Goal: Book appointment/travel/reservation

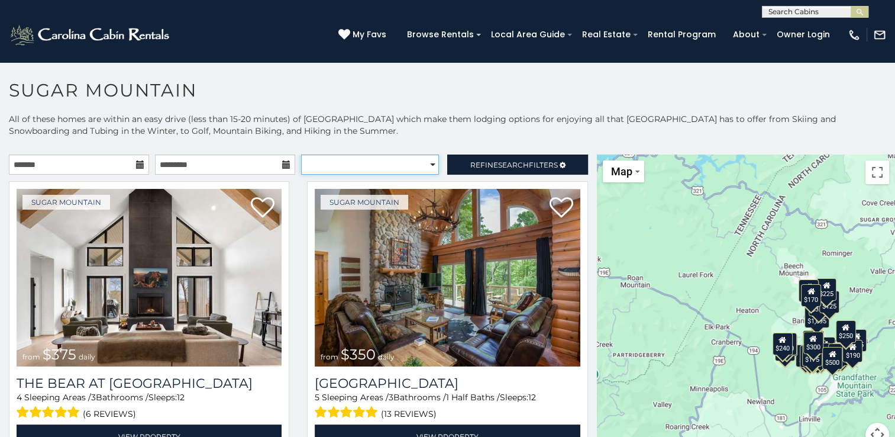
click at [425, 165] on select "**********" at bounding box center [370, 164] width 138 height 20
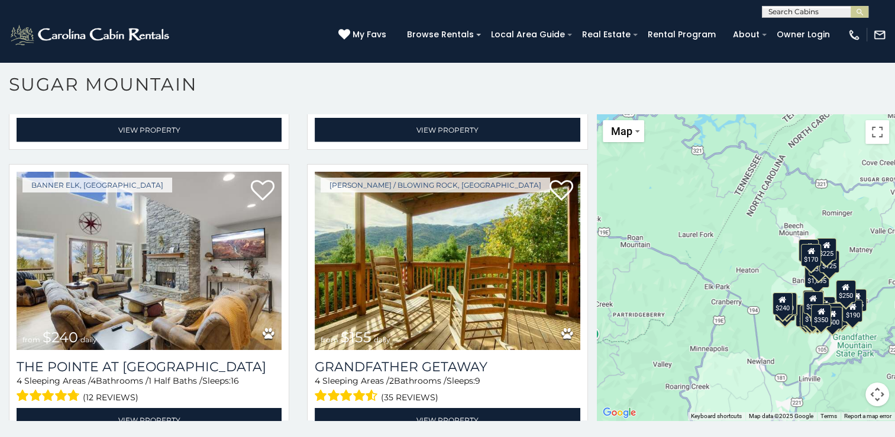
scroll to position [2887, 0]
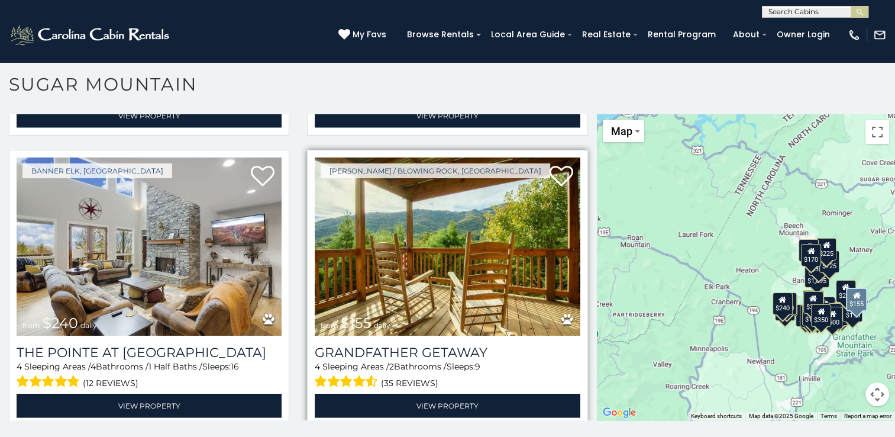
click at [540, 244] on img at bounding box center [447, 245] width 265 height 177
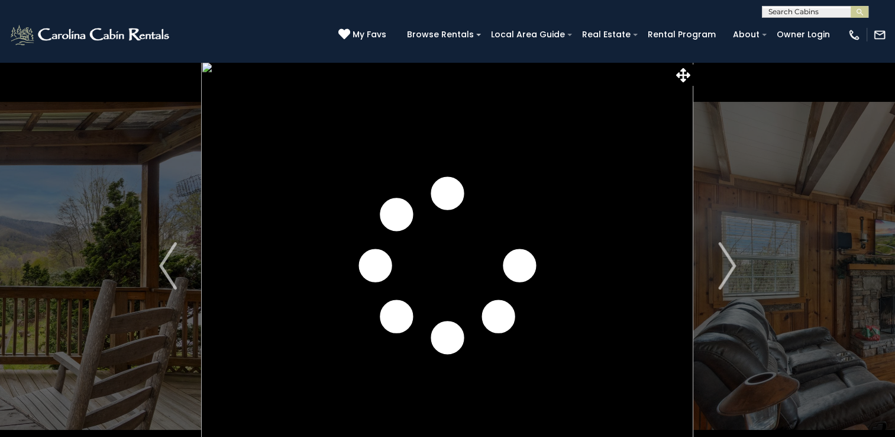
click at [729, 261] on img "Next" at bounding box center [727, 265] width 18 height 47
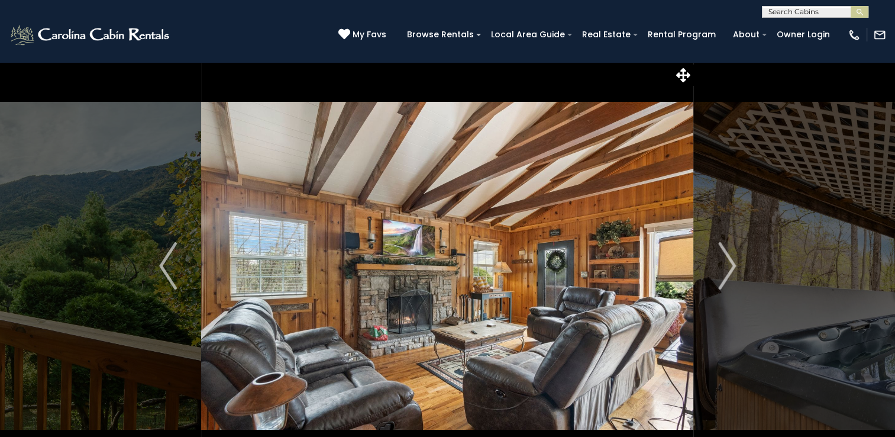
click at [729, 261] on img "Next" at bounding box center [727, 265] width 18 height 47
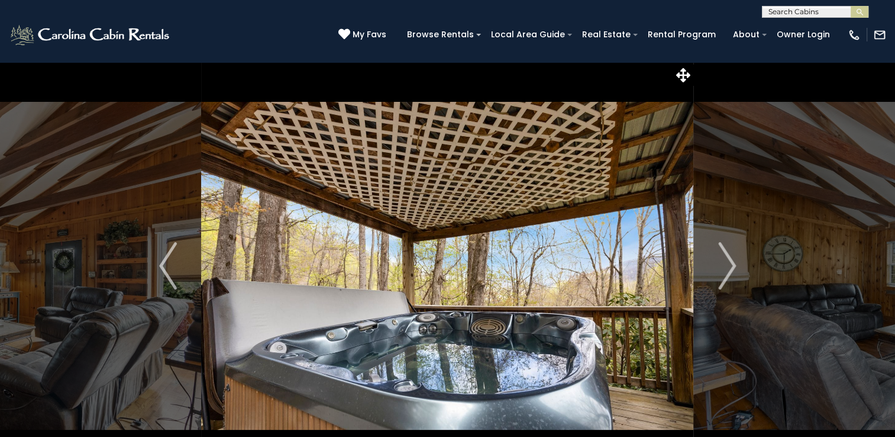
click at [729, 261] on img "Next" at bounding box center [727, 265] width 18 height 47
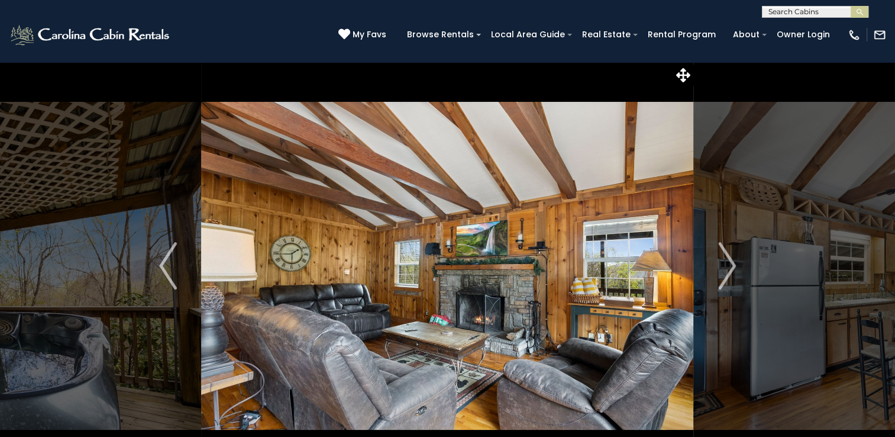
click at [729, 261] on img "Next" at bounding box center [727, 265] width 18 height 47
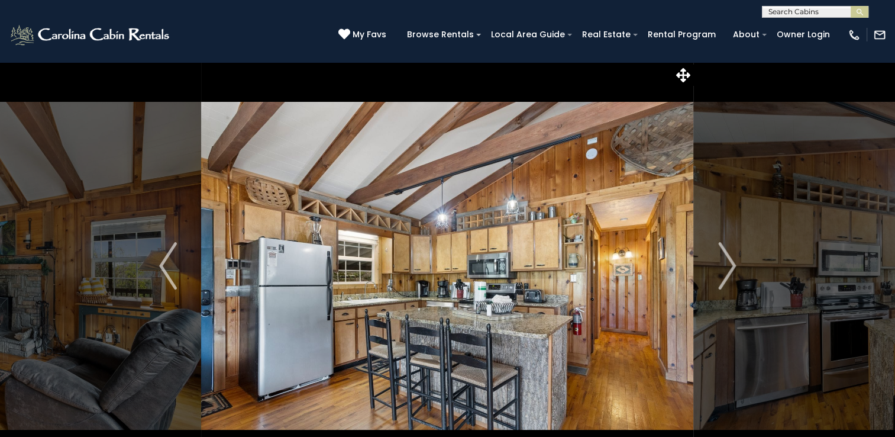
click at [729, 261] on img "Next" at bounding box center [727, 265] width 18 height 47
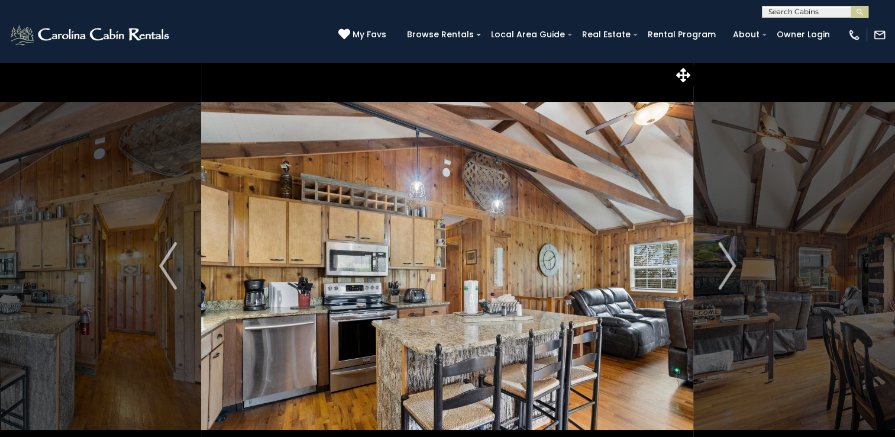
click at [729, 261] on img "Next" at bounding box center [727, 265] width 18 height 47
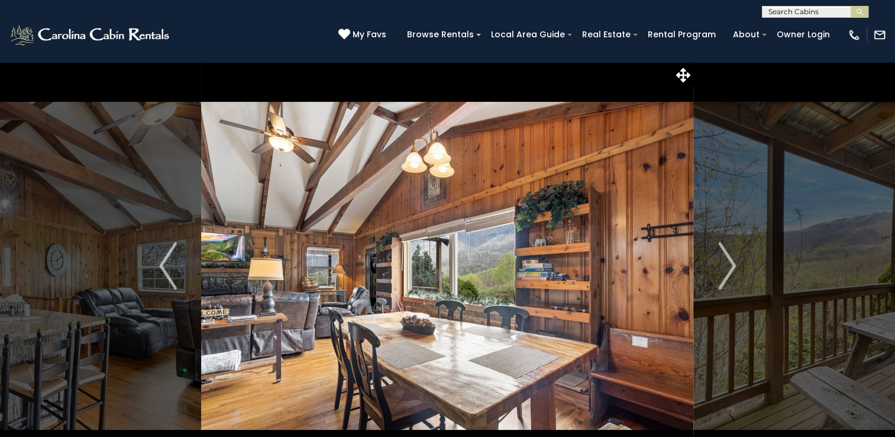
click at [729, 261] on img "Next" at bounding box center [727, 265] width 18 height 47
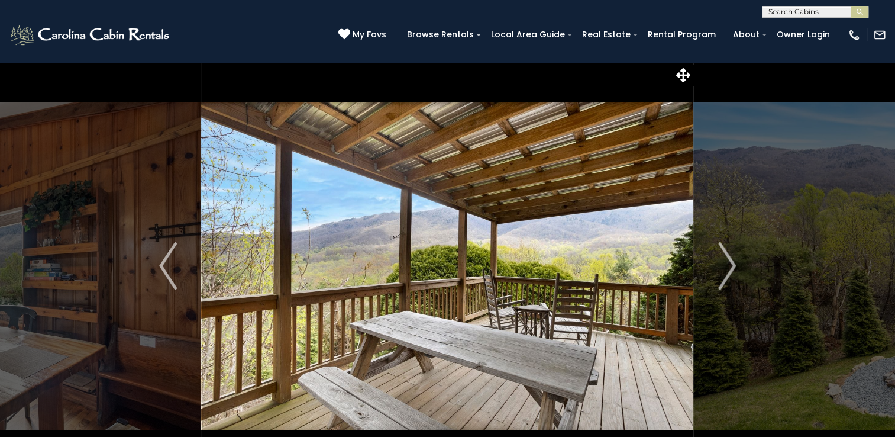
click at [729, 261] on img "Next" at bounding box center [727, 265] width 18 height 47
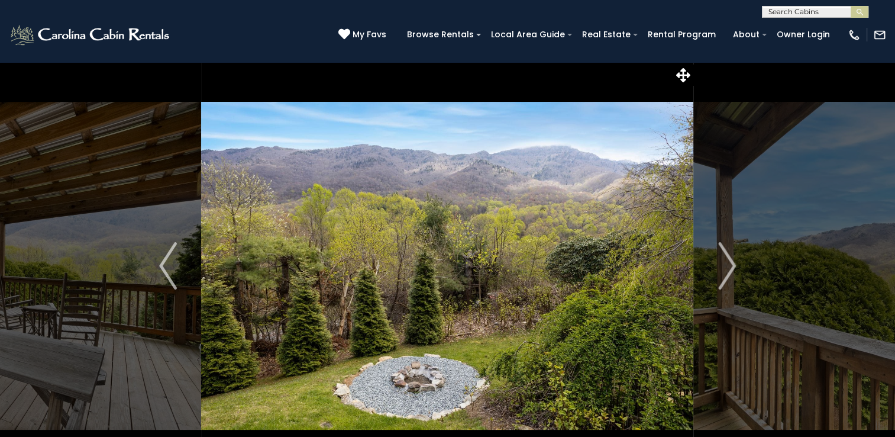
click at [729, 261] on img "Next" at bounding box center [727, 265] width 18 height 47
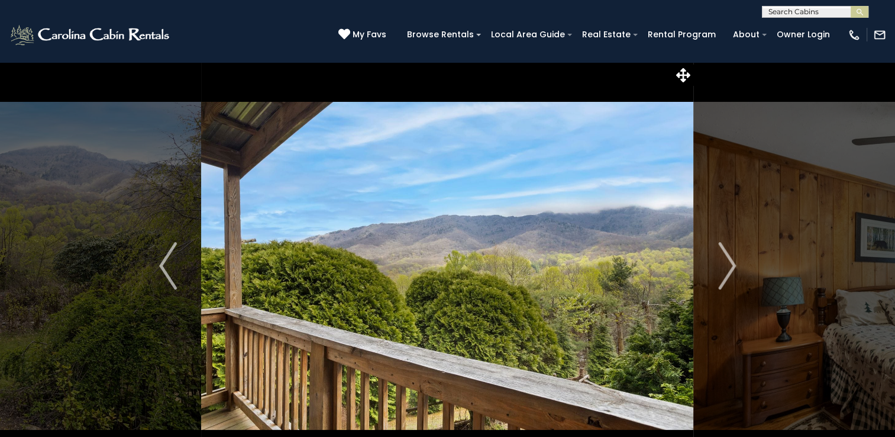
click at [729, 261] on img "Next" at bounding box center [727, 265] width 18 height 47
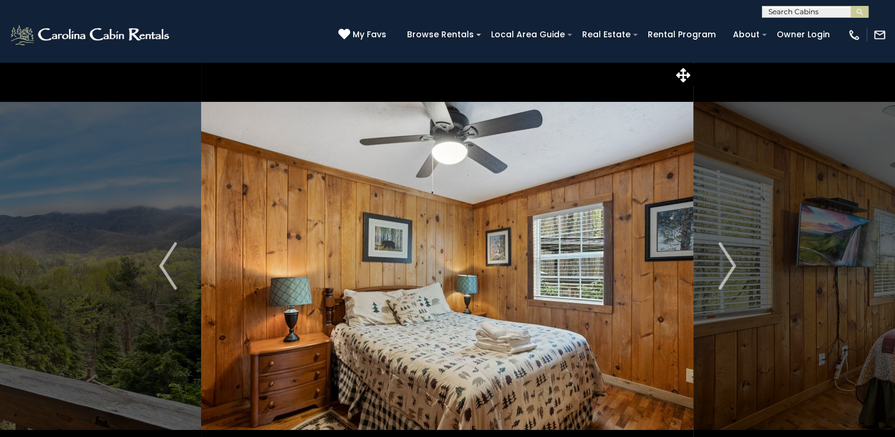
click at [729, 261] on img "Next" at bounding box center [727, 265] width 18 height 47
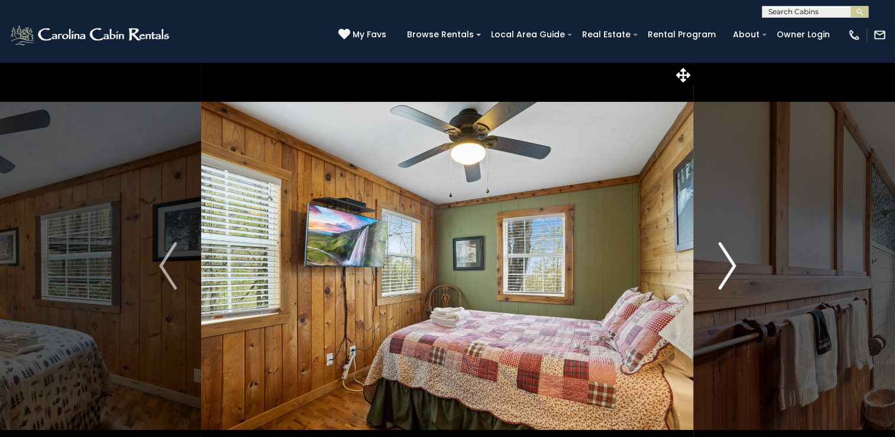
drag, startPoint x: 0, startPoint y: 0, endPoint x: 729, endPoint y: 261, distance: 774.4
click at [729, 261] on img "Next" at bounding box center [727, 265] width 18 height 47
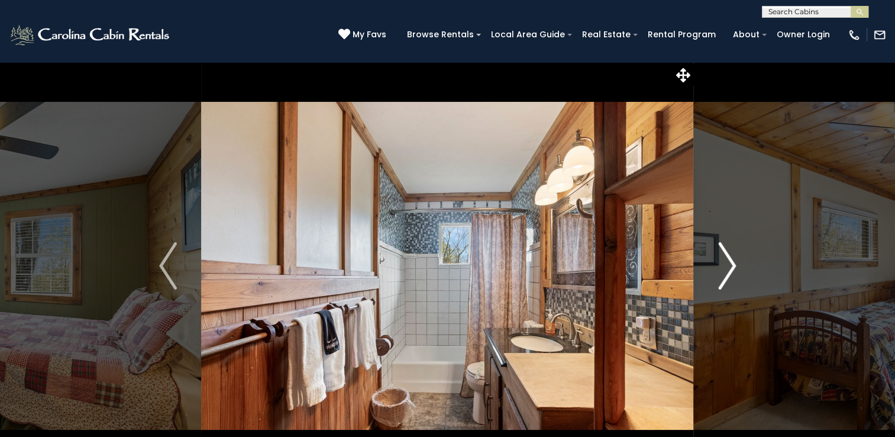
click at [729, 261] on img "Next" at bounding box center [727, 265] width 18 height 47
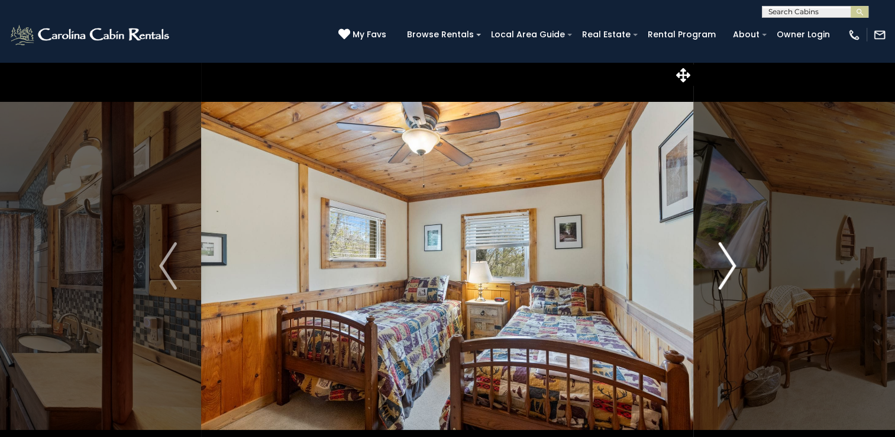
click at [729, 261] on img "Next" at bounding box center [727, 265] width 18 height 47
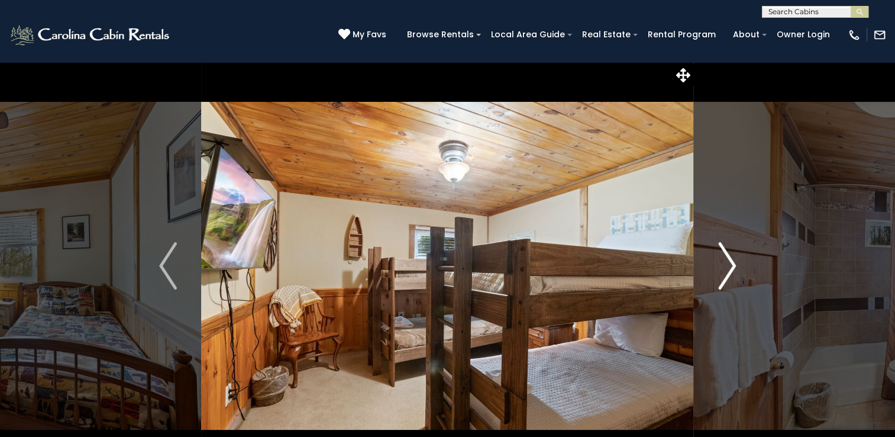
click at [729, 261] on img "Next" at bounding box center [727, 265] width 18 height 47
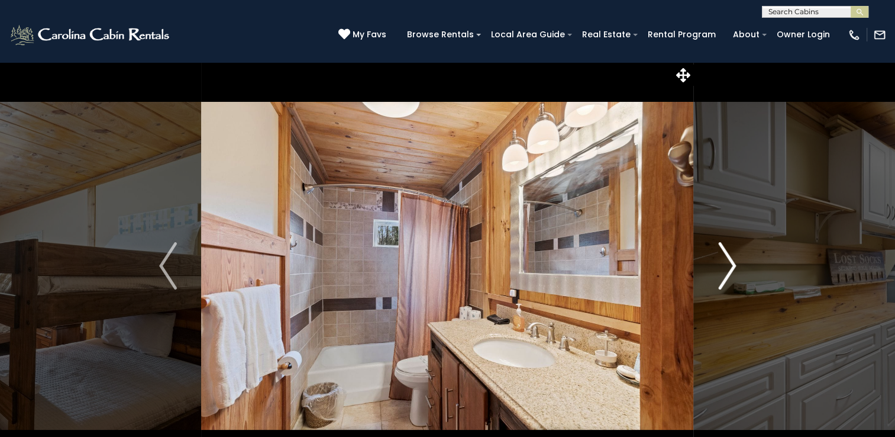
click at [729, 261] on img "Next" at bounding box center [727, 265] width 18 height 47
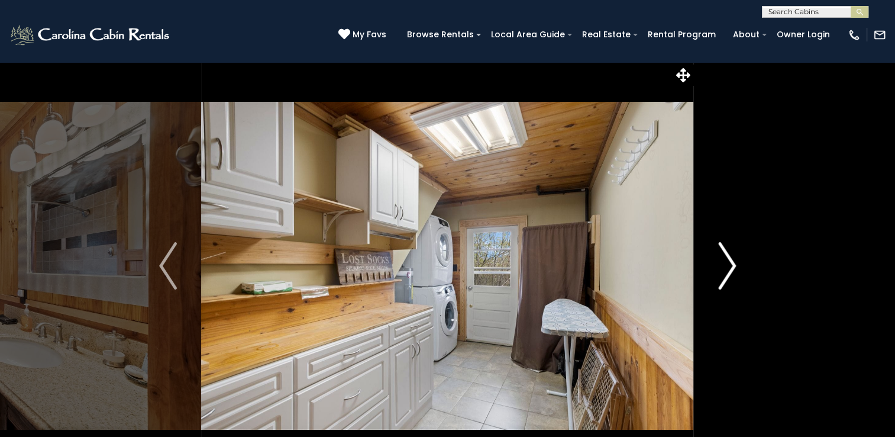
click at [729, 261] on img "Next" at bounding box center [727, 265] width 18 height 47
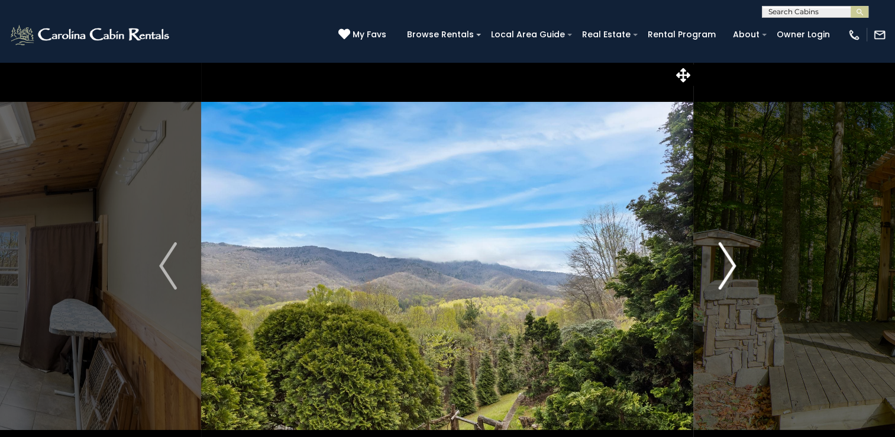
click at [729, 261] on img "Next" at bounding box center [727, 265] width 18 height 47
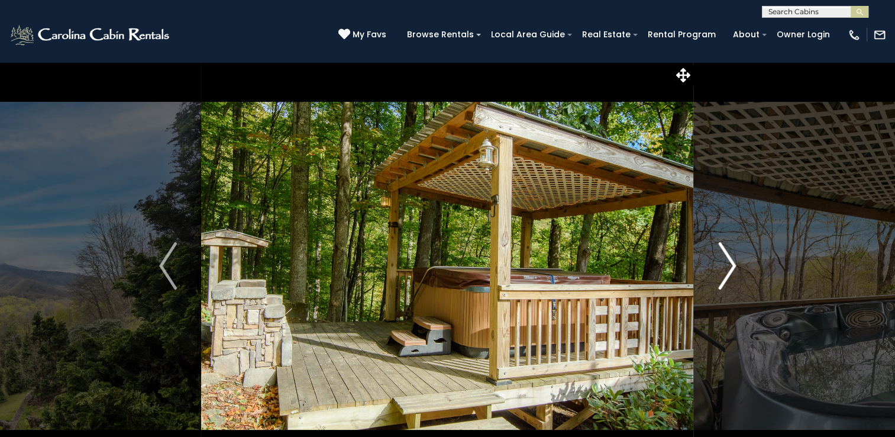
click at [729, 261] on img "Next" at bounding box center [727, 265] width 18 height 47
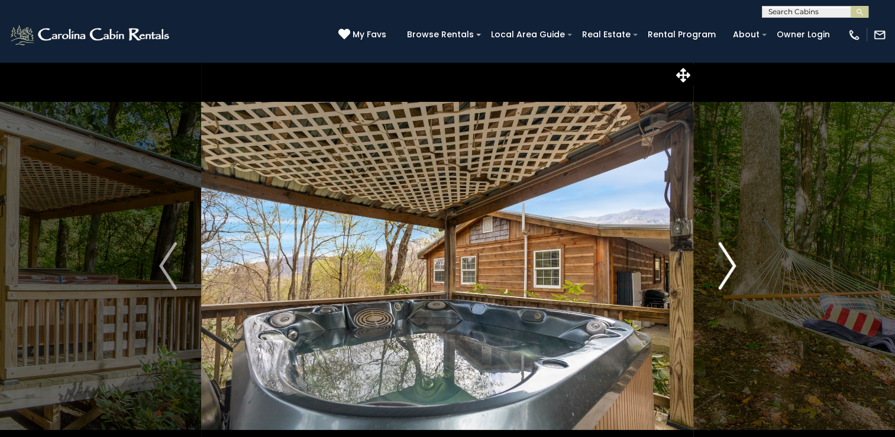
click at [729, 261] on img "Next" at bounding box center [727, 265] width 18 height 47
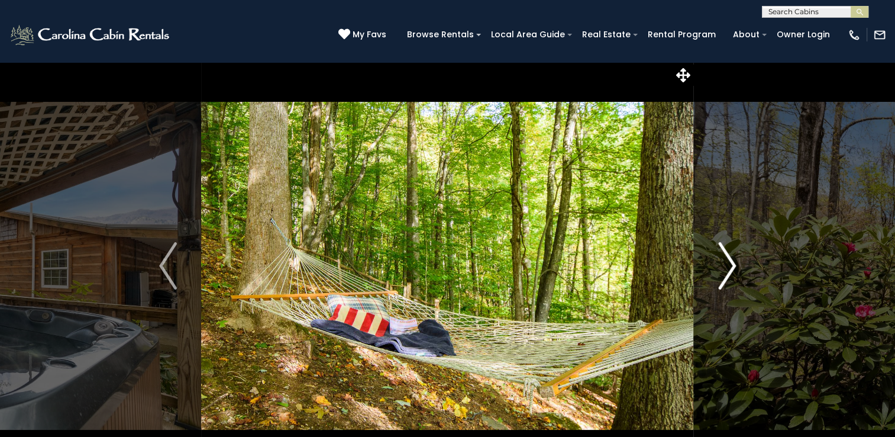
click at [729, 261] on img "Next" at bounding box center [727, 265] width 18 height 47
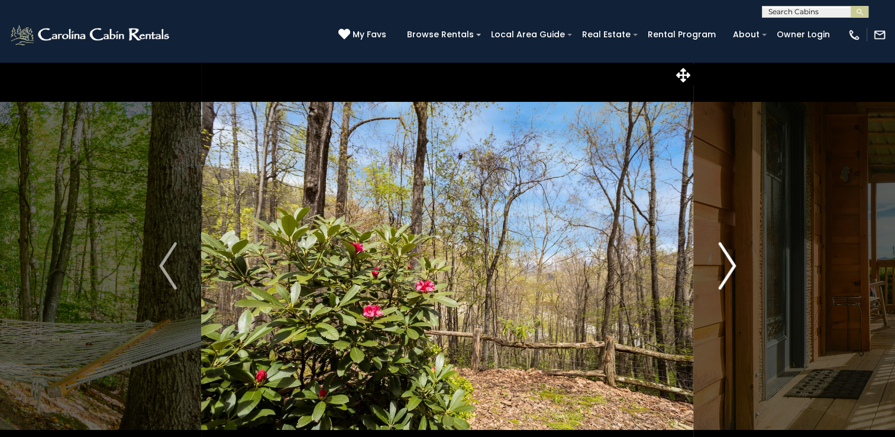
click at [729, 261] on img "Next" at bounding box center [727, 265] width 18 height 47
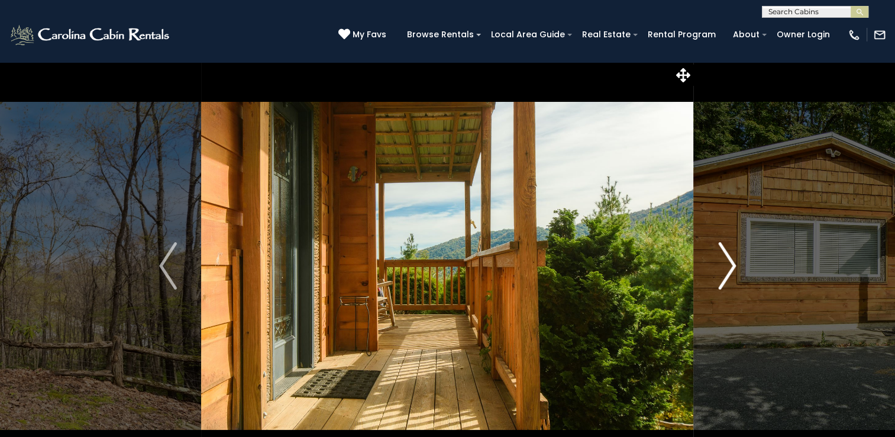
click at [729, 261] on img "Next" at bounding box center [727, 265] width 18 height 47
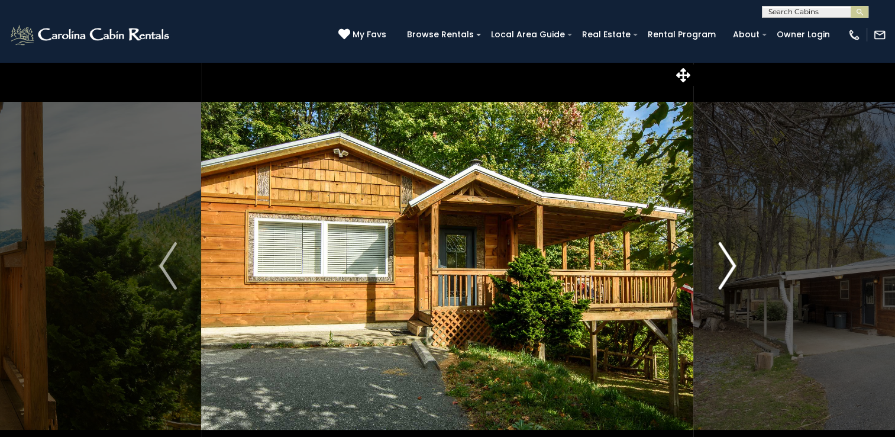
click at [729, 261] on img "Next" at bounding box center [727, 265] width 18 height 47
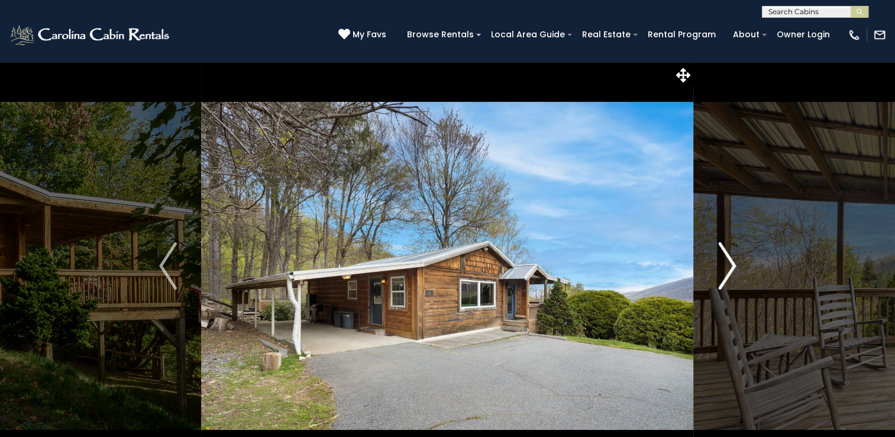
click at [729, 261] on img "Next" at bounding box center [727, 265] width 18 height 47
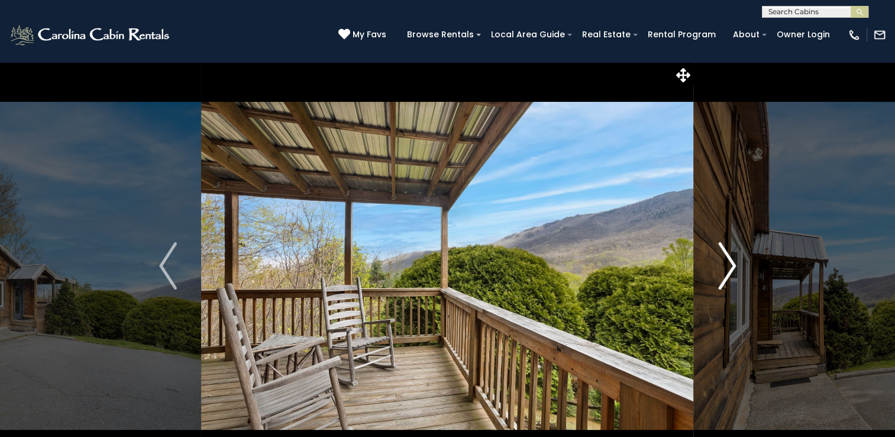
click at [729, 261] on img "Next" at bounding box center [727, 265] width 18 height 47
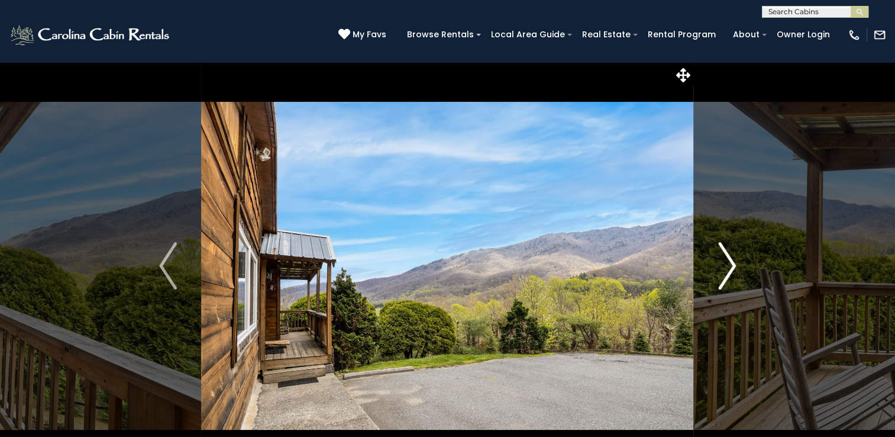
click at [729, 261] on img "Next" at bounding box center [727, 265] width 18 height 47
